Goal: Check status: Check status

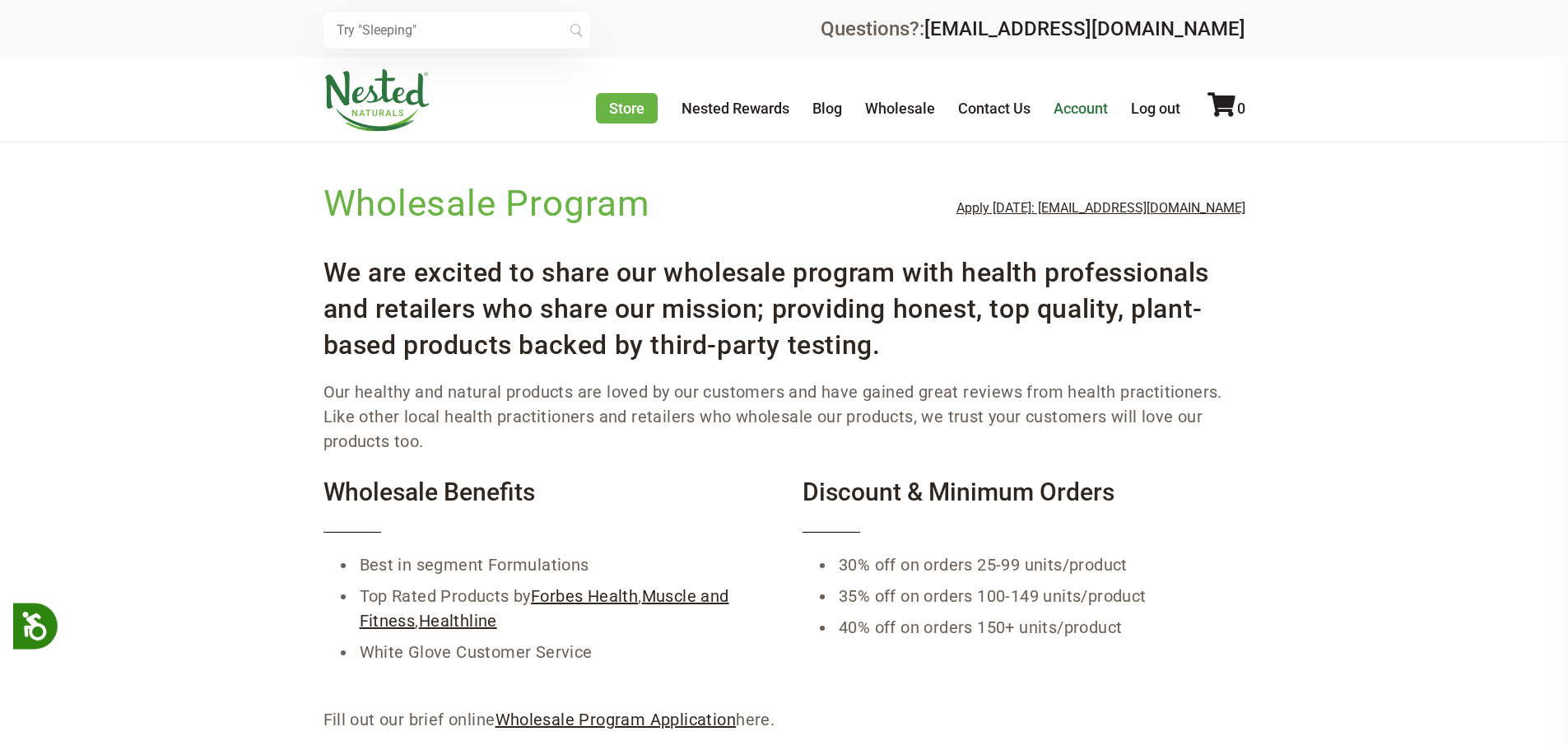
click at [1080, 115] on link "Account" at bounding box center [1081, 108] width 54 height 17
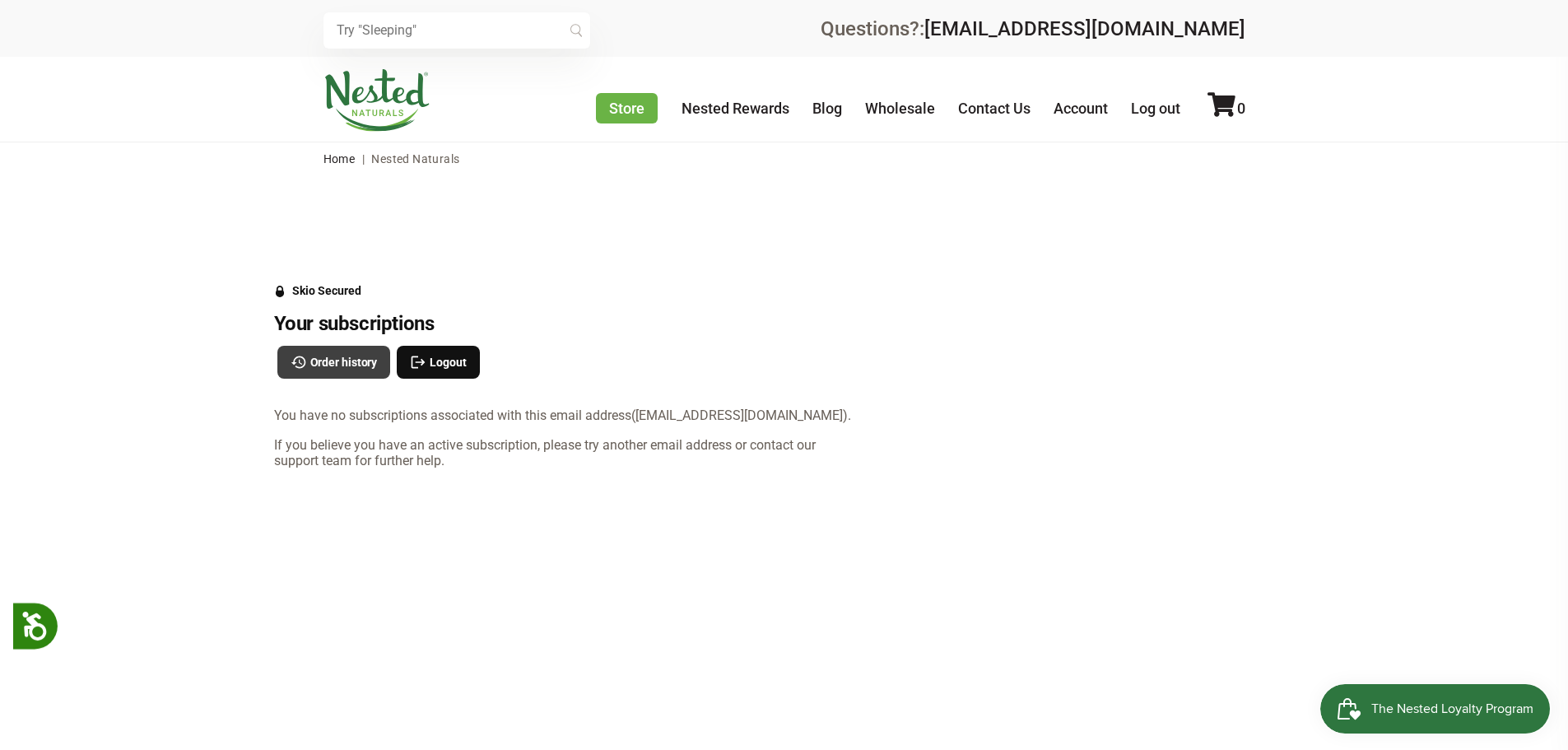
click at [349, 353] on span "Order history" at bounding box center [344, 362] width 68 height 18
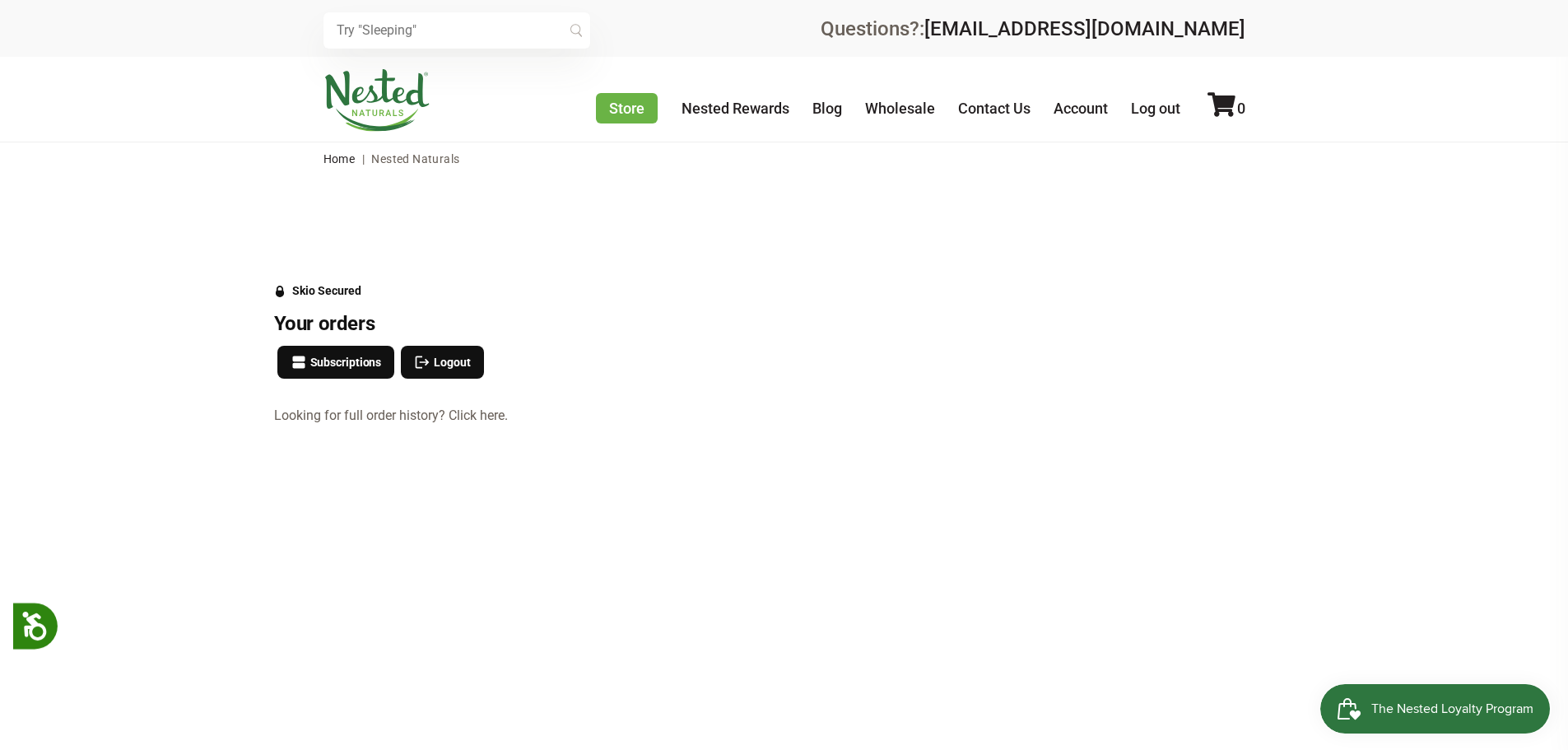
click at [490, 412] on link "Looking for full order history? Click here." at bounding box center [567, 415] width 587 height 14
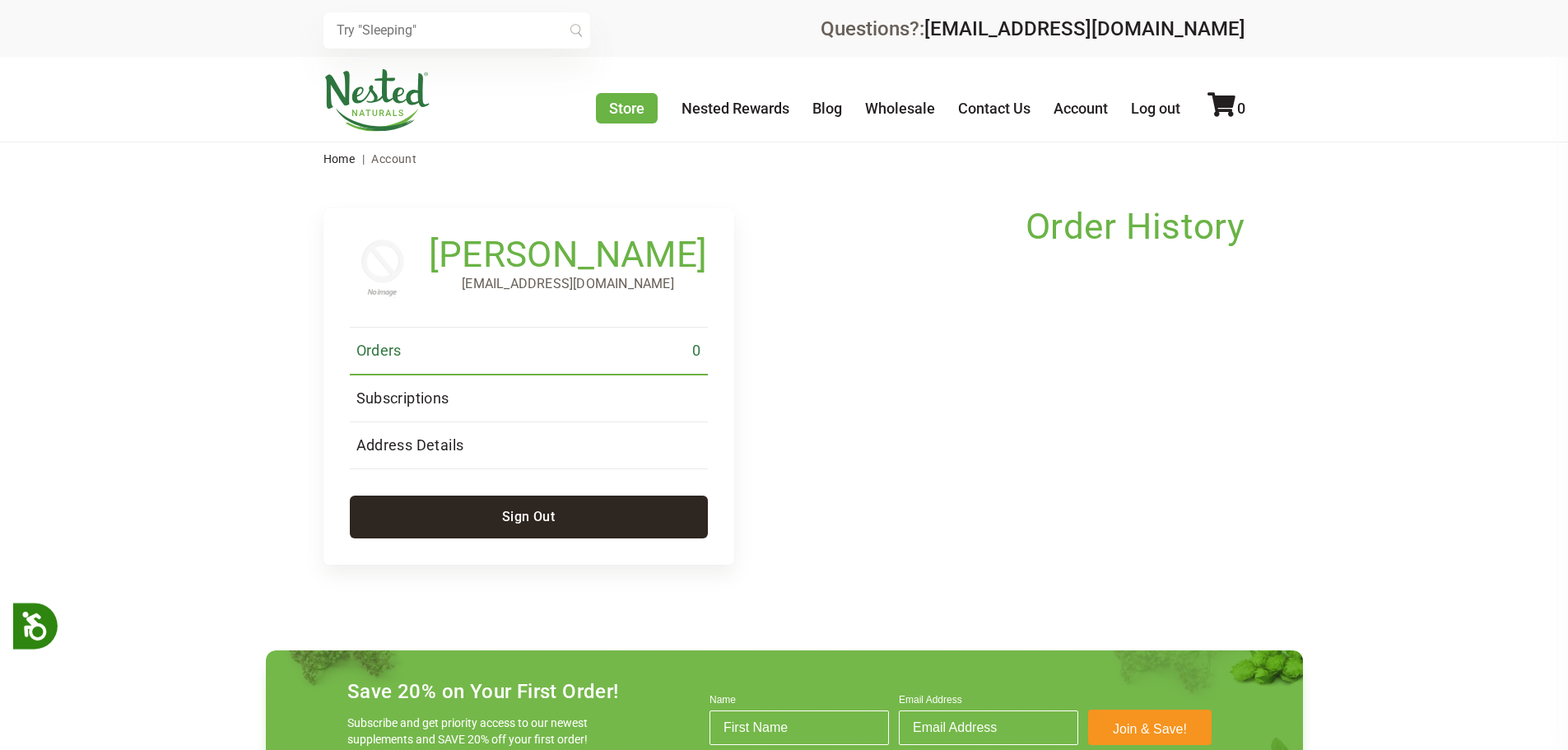
click at [486, 345] on link "Orders 0" at bounding box center [529, 351] width 358 height 47
